Goal: Information Seeking & Learning: Learn about a topic

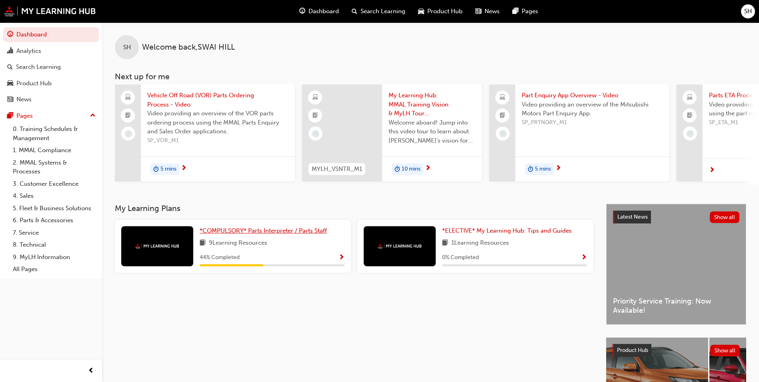
click at [274, 234] on span "*COMPULSORY* Parts Interpreter / Parts Staff" at bounding box center [263, 230] width 127 height 7
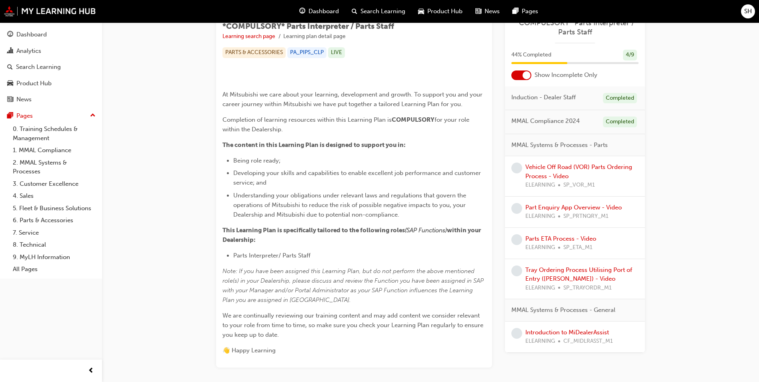
scroll to position [160, 0]
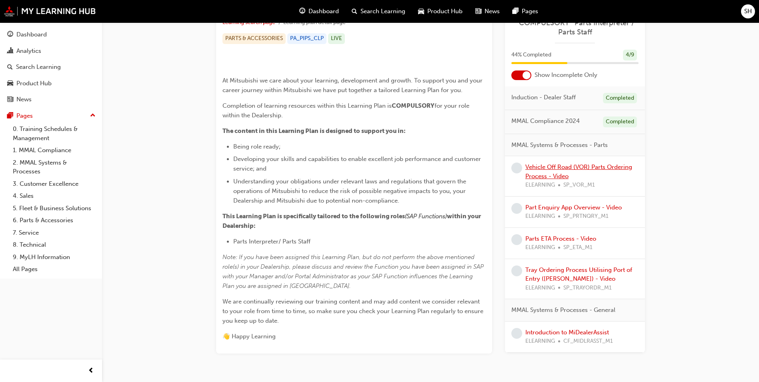
click at [565, 172] on link "Vehicle Off Road (VOR) Parts Ordering Process - Video" at bounding box center [578, 171] width 107 height 16
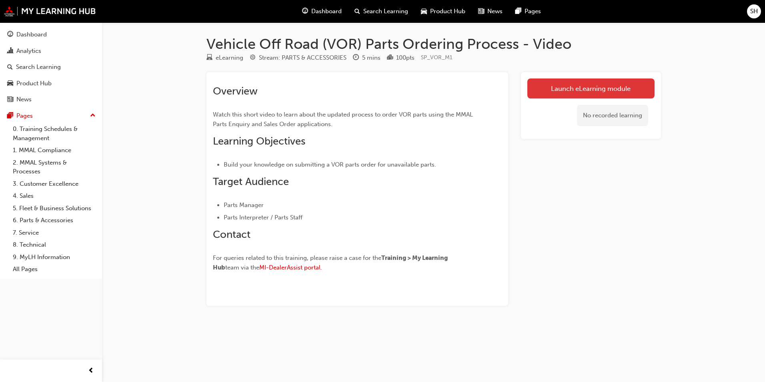
click at [567, 97] on link "Launch eLearning module" at bounding box center [590, 88] width 127 height 20
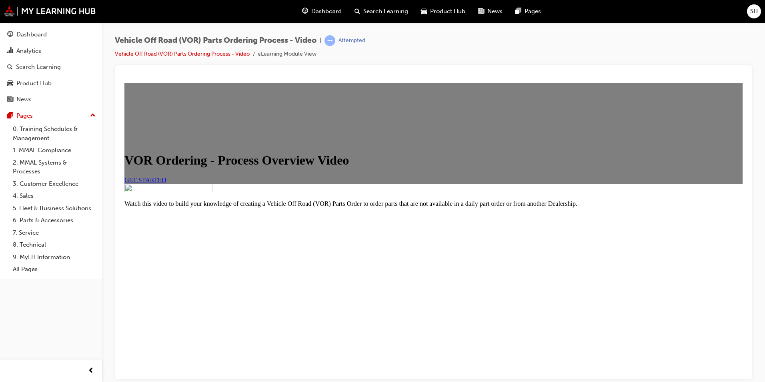
click at [166, 183] on span "GET STARTED" at bounding box center [145, 179] width 42 height 7
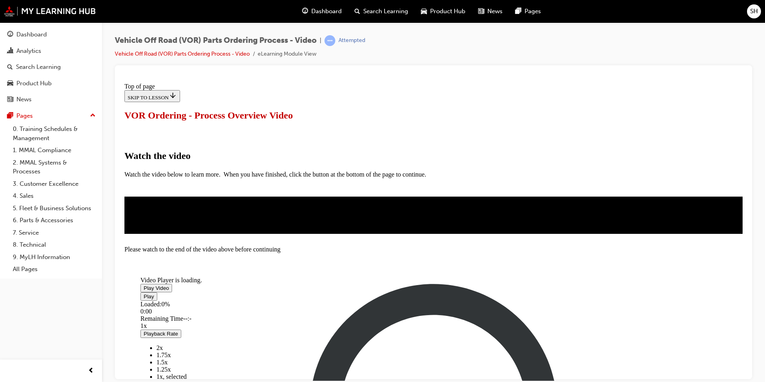
click at [144, 284] on span "Video player" at bounding box center [144, 287] width 0 height 6
click at [569, 313] on div "Pause Loaded : 3.58% 0:01 Remaining Time - 4:11 1x Playback Rate 2x 1.75x 1.5x …" at bounding box center [396, 376] width 512 height 168
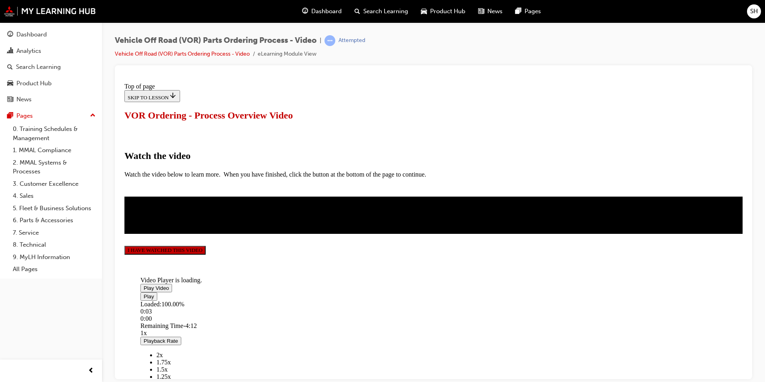
click at [206, 254] on button "I HAVE WATCHED THIS VIDEO" at bounding box center [164, 249] width 81 height 9
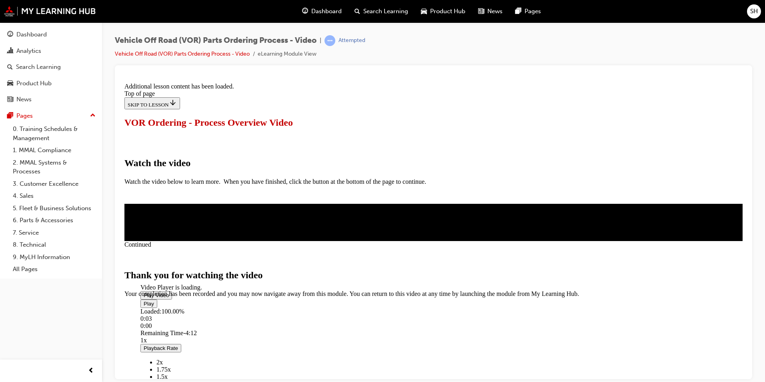
scroll to position [237, 0]
click at [174, 327] on span "CLOSE MODULE" at bounding box center [148, 330] width 49 height 7
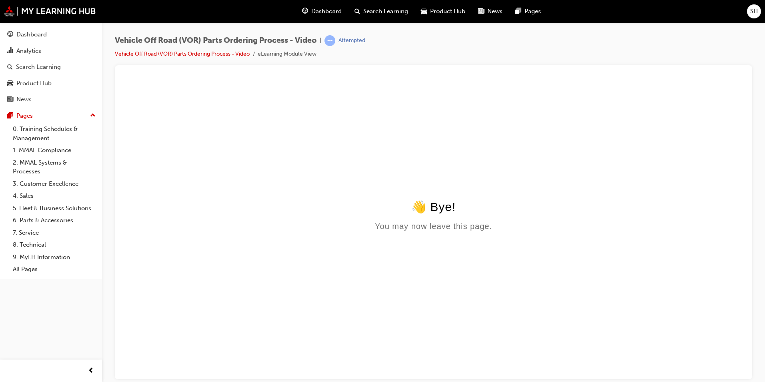
scroll to position [0, 0]
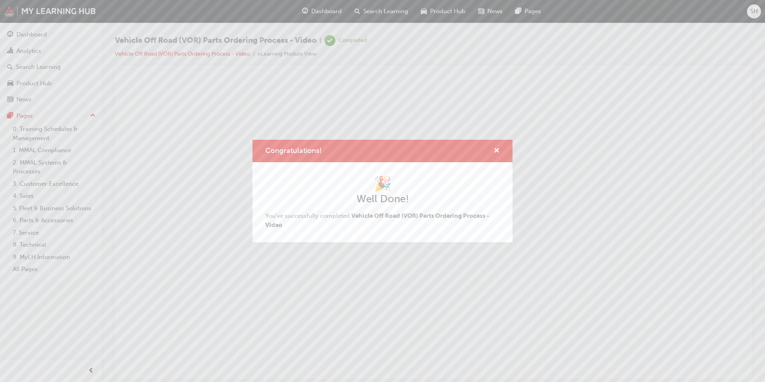
click at [493, 144] on div "Congratulations!" at bounding box center [382, 151] width 260 height 23
click at [493, 150] on div "Congratulations!" at bounding box center [493, 151] width 12 height 10
click at [499, 150] on span "cross-icon" at bounding box center [497, 151] width 6 height 7
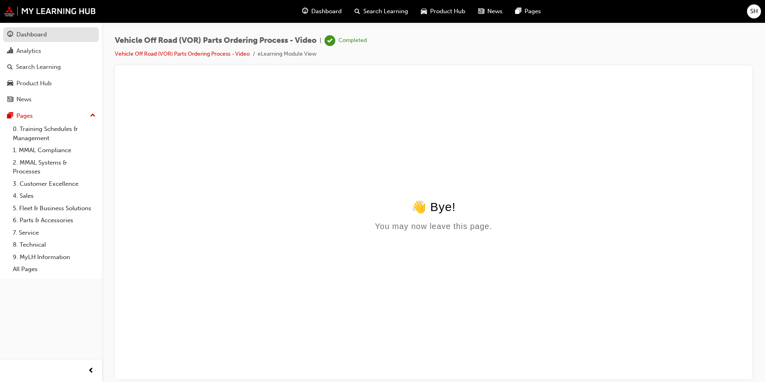
click at [63, 31] on div "Dashboard" at bounding box center [51, 35] width 88 height 10
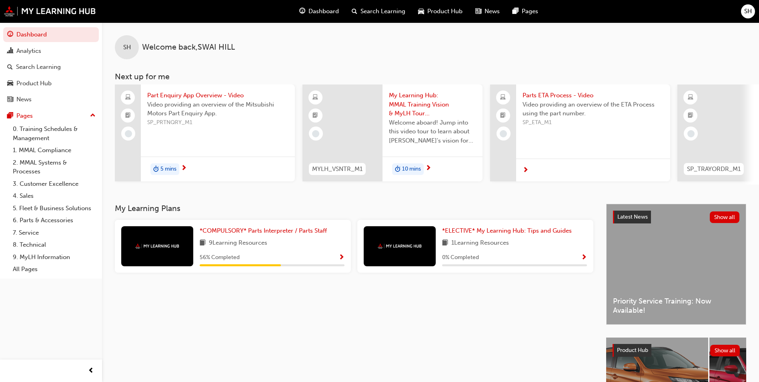
click at [343, 261] on span "Show Progress" at bounding box center [342, 257] width 6 height 7
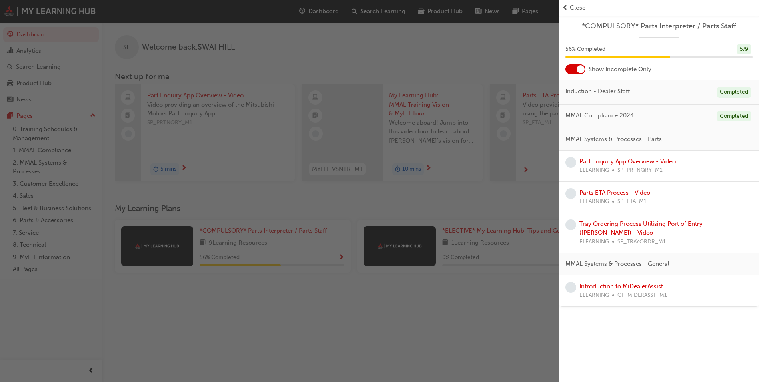
click at [629, 159] on link "Part Enquiry App Overview - Video" at bounding box center [627, 161] width 96 height 7
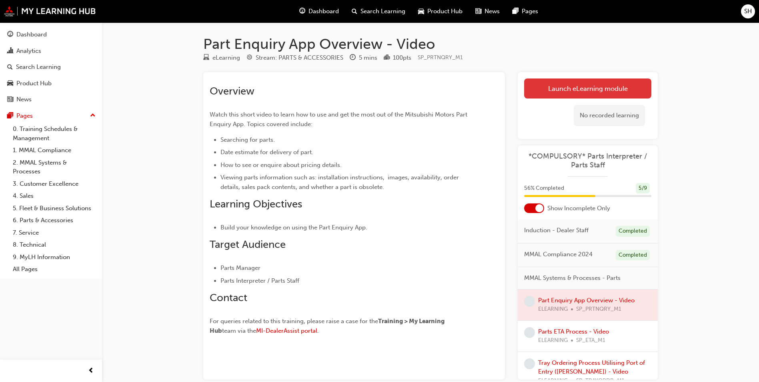
click at [573, 90] on link "Launch eLearning module" at bounding box center [587, 88] width 127 height 20
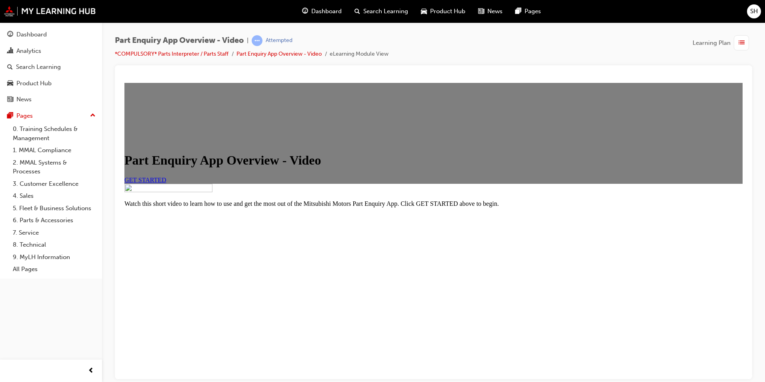
click at [166, 183] on span "GET STARTED" at bounding box center [145, 179] width 42 height 7
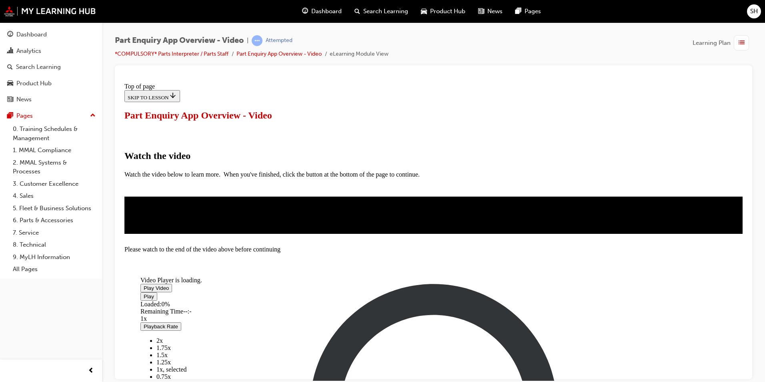
click at [144, 284] on span "Video player" at bounding box center [144, 287] width 0 height 6
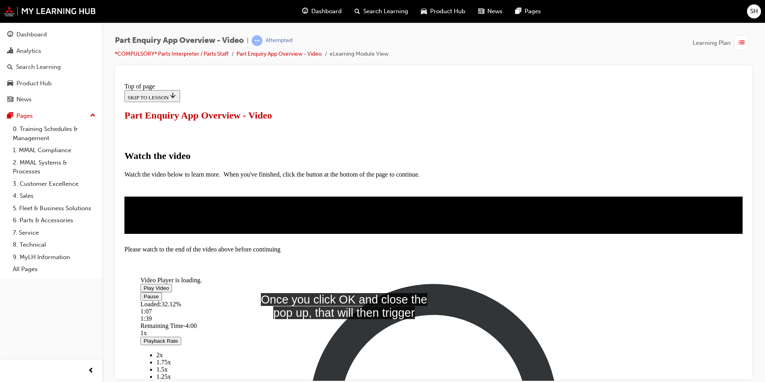
click at [144, 299] on span "Video player" at bounding box center [144, 296] width 0 height 6
click at [260, 214] on video "Video player" at bounding box center [200, 244] width 120 height 60
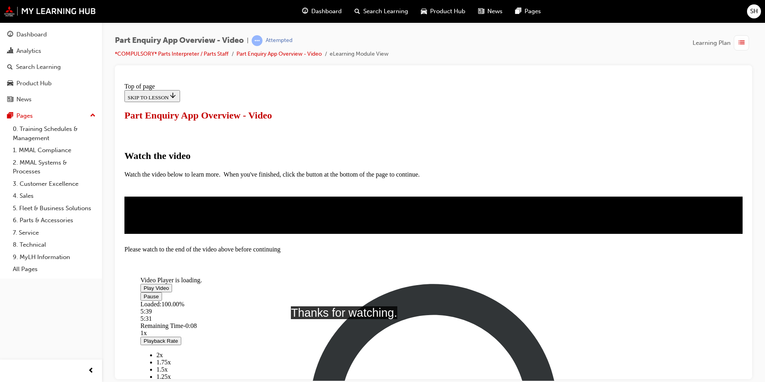
click at [745, 41] on div "button" at bounding box center [741, 42] width 15 height 15
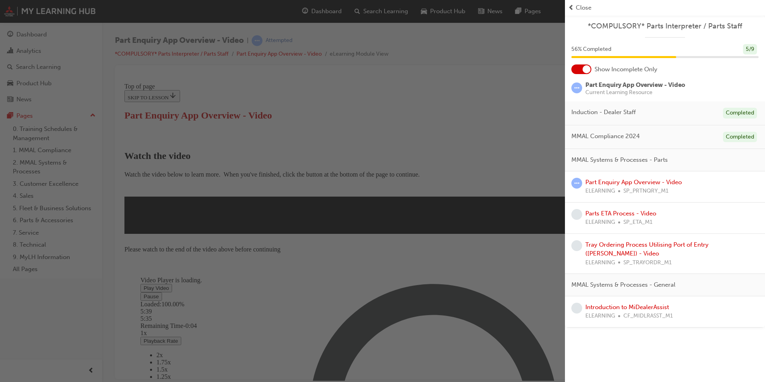
click at [586, 12] on span "Close" at bounding box center [584, 7] width 16 height 9
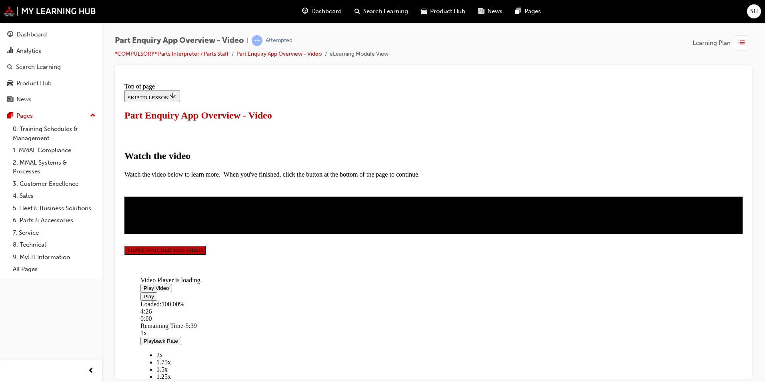
click at [206, 254] on button "I HAVE WATCHED THIS VIDEO" at bounding box center [164, 249] width 81 height 9
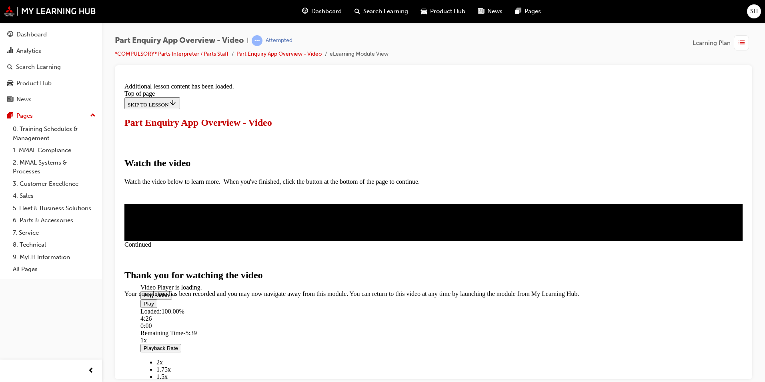
scroll to position [237, 0]
click at [174, 327] on span "CLOSE MODULE" at bounding box center [148, 330] width 49 height 7
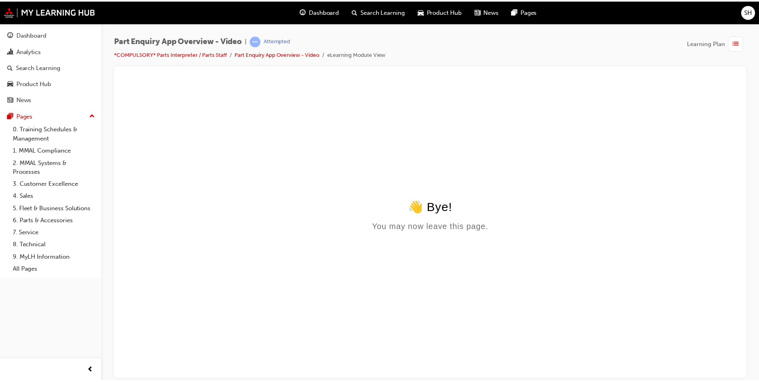
scroll to position [0, 0]
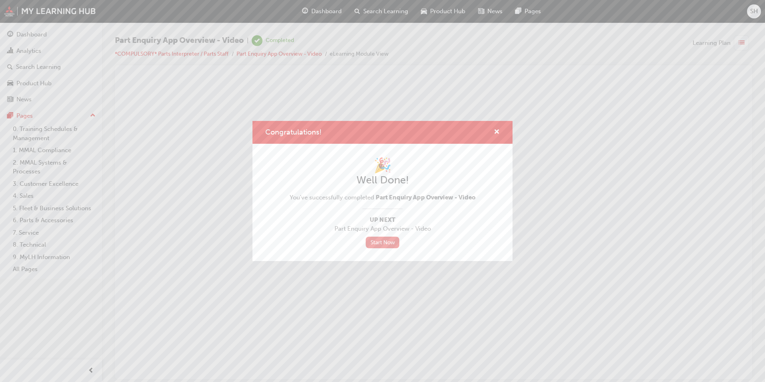
click at [382, 244] on link "Start Now" at bounding box center [383, 242] width 34 height 12
click at [501, 130] on div "Congratulations!" at bounding box center [382, 132] width 260 height 23
click at [496, 132] on span "cross-icon" at bounding box center [497, 132] width 6 height 7
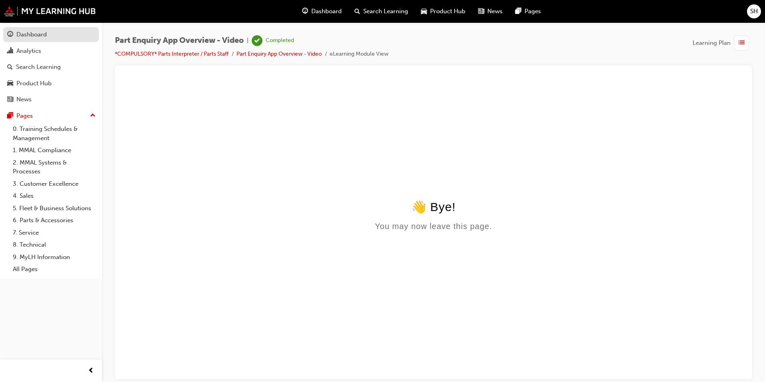
click at [29, 32] on div "Dashboard" at bounding box center [31, 34] width 30 height 9
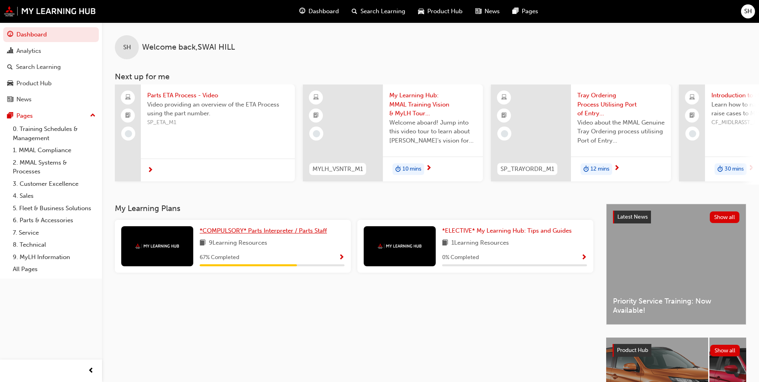
click at [280, 234] on span "*COMPULSORY* Parts Interpreter / Parts Staff" at bounding box center [263, 230] width 127 height 7
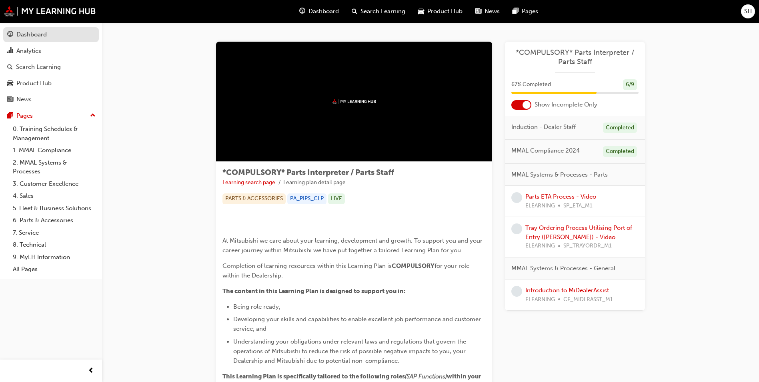
click at [36, 40] on link "Dashboard" at bounding box center [51, 34] width 96 height 15
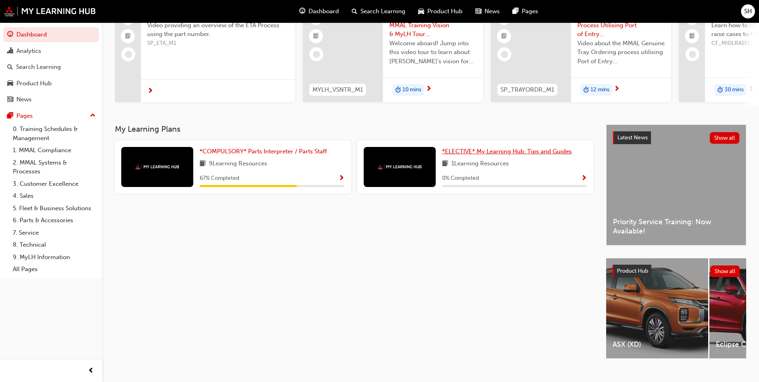
scroll to position [80, 0]
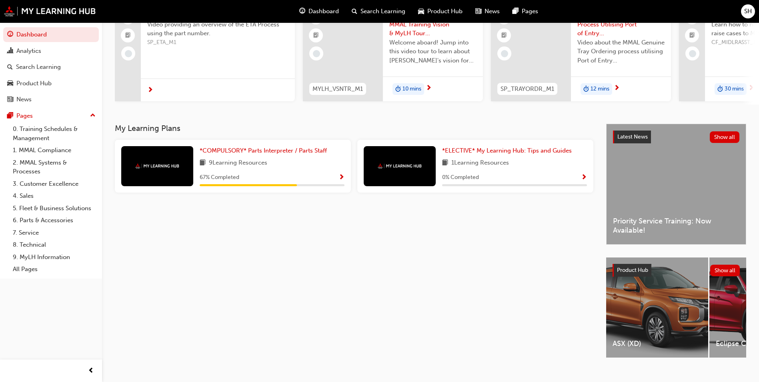
click at [541, 158] on div "*ELECTIVE* My Learning Hub: Tips and Guides 1 Learning Resources 0 % Completed" at bounding box center [514, 166] width 145 height 40
click at [541, 153] on span "*ELECTIVE* My Learning Hub: Tips and Guides" at bounding box center [507, 150] width 130 height 7
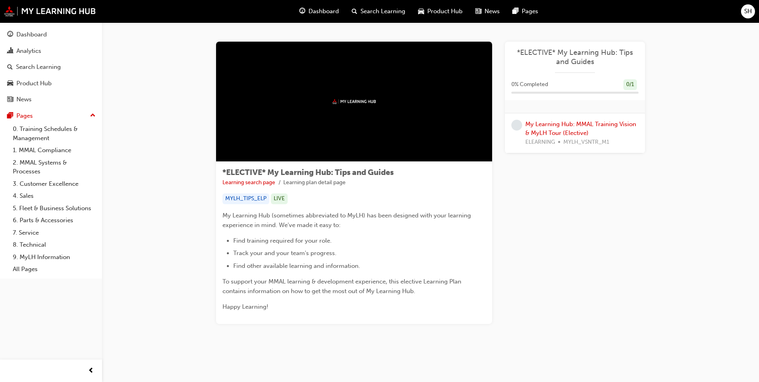
click at [307, 7] on div "Dashboard" at bounding box center [319, 11] width 52 height 16
